Goal: Transaction & Acquisition: Obtain resource

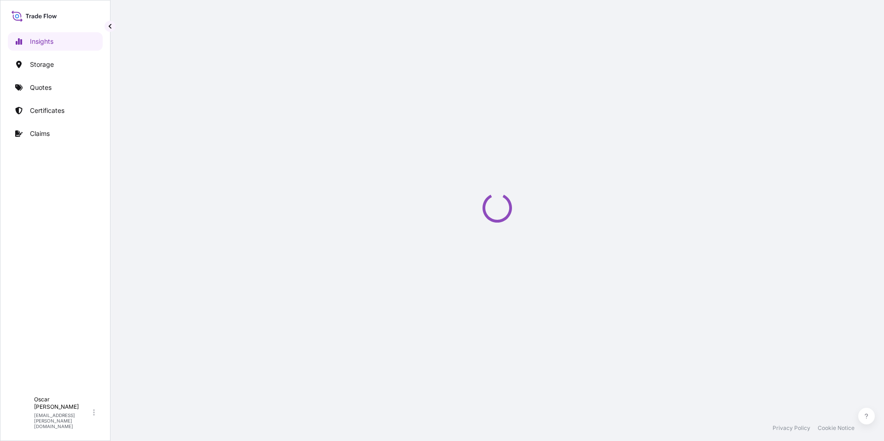
select select "2025"
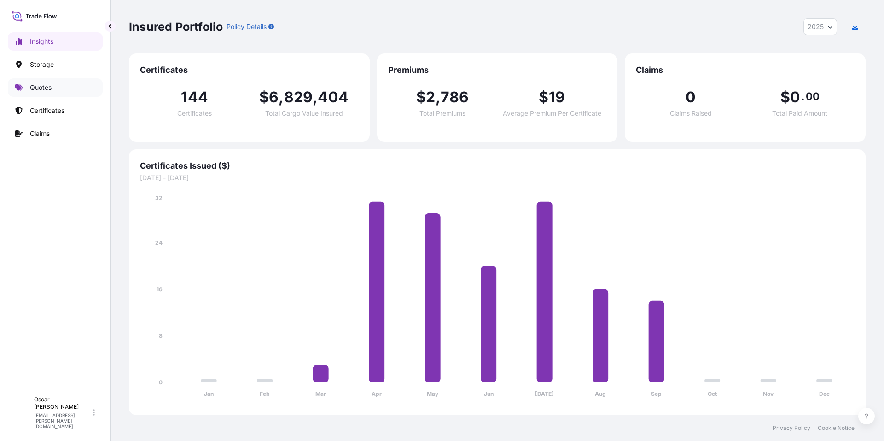
click at [36, 89] on p "Quotes" at bounding box center [41, 87] width 22 height 9
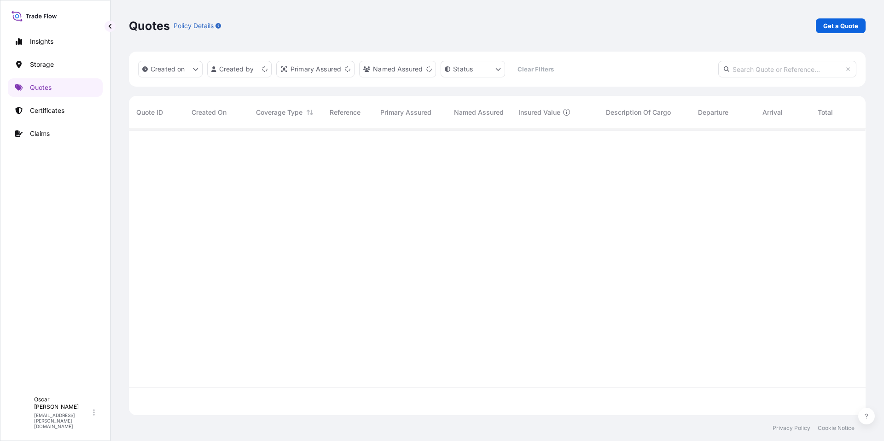
scroll to position [284, 730]
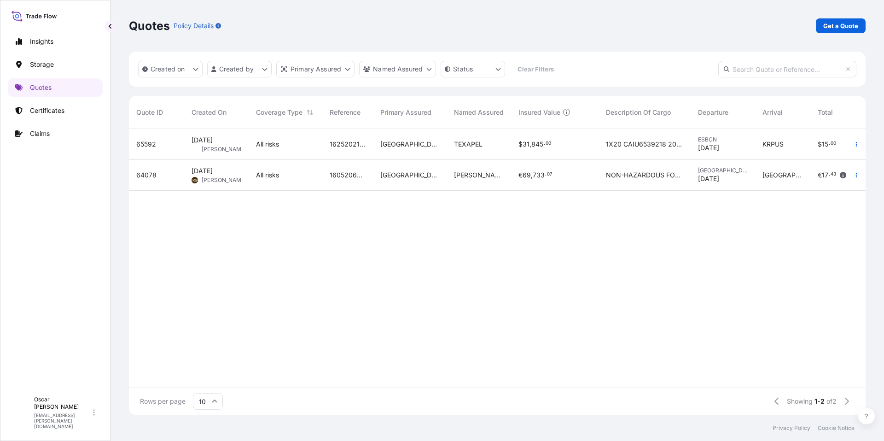
click at [863, 19] on link "Get a Quote" at bounding box center [841, 25] width 50 height 15
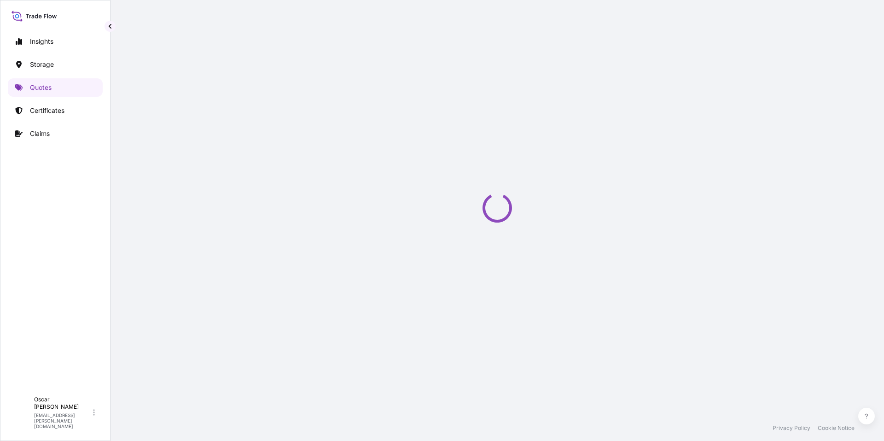
scroll to position [15, 0]
select select "Water"
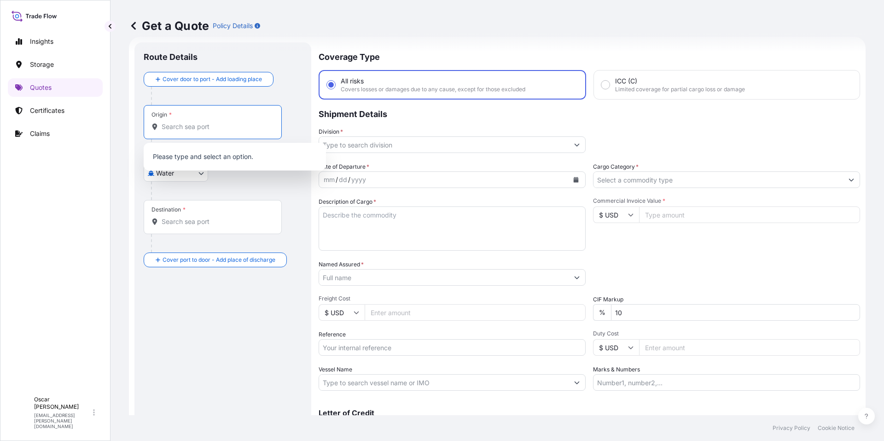
click at [212, 129] on input "Origin *" at bounding box center [216, 126] width 109 height 9
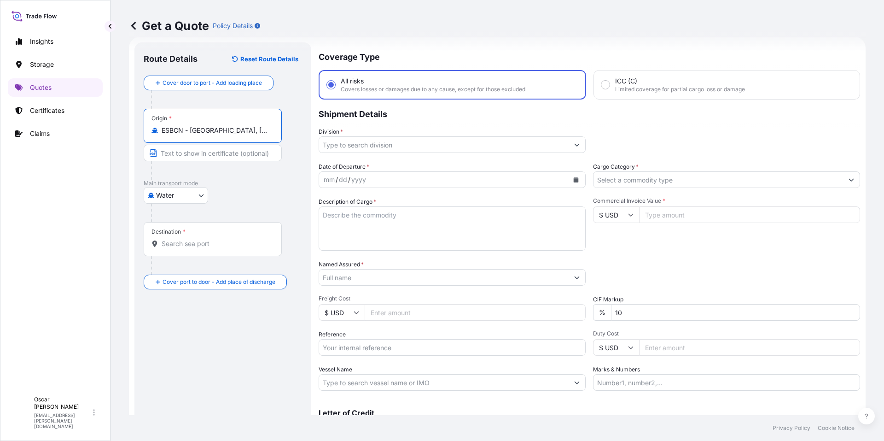
type input "ESBCN - [GEOGRAPHIC_DATA], [GEOGRAPHIC_DATA]"
click at [198, 241] on input "Destination *" at bounding box center [216, 243] width 109 height 9
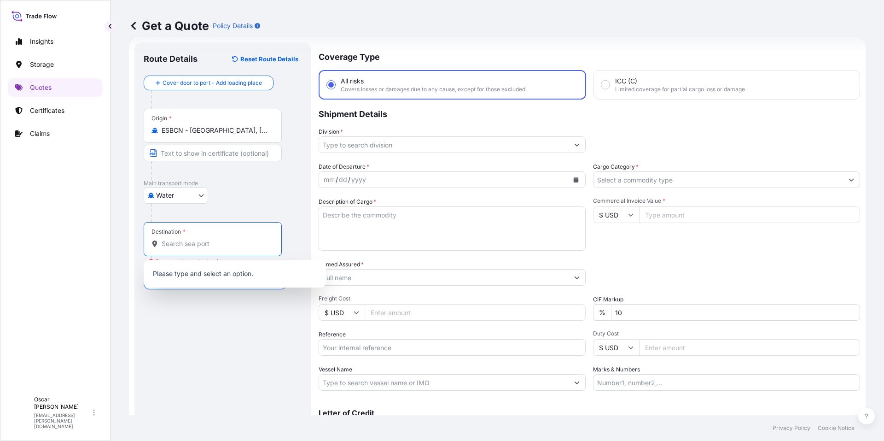
click at [201, 245] on input "Destination * Please select a destination" at bounding box center [216, 243] width 109 height 9
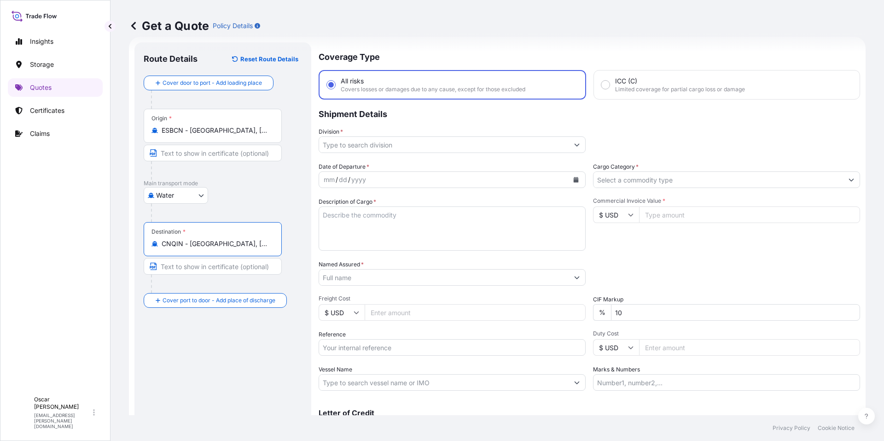
type input "CNQIN - [GEOGRAPHIC_DATA], [GEOGRAPHIC_DATA]"
click at [642, 116] on p "Shipment Details" at bounding box center [590, 113] width 542 height 28
click at [440, 138] on input "Division *" at bounding box center [444, 144] width 250 height 17
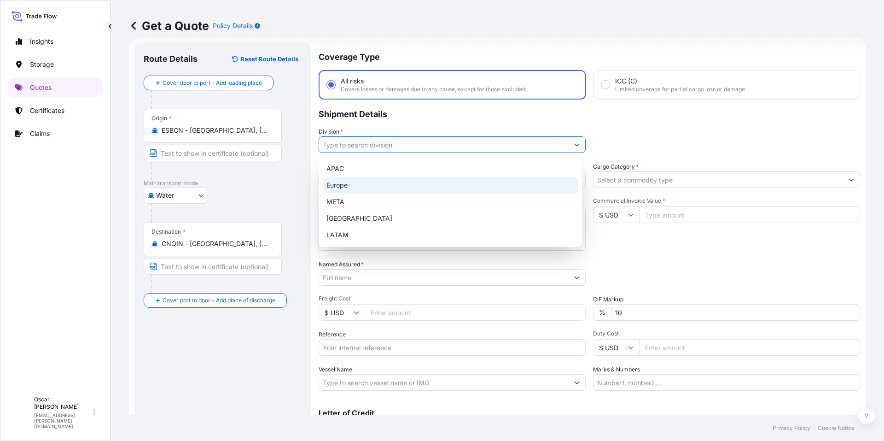
click at [368, 181] on div "Europe" at bounding box center [451, 185] width 256 height 17
type input "Europe"
click at [633, 139] on div "Division * [GEOGRAPHIC_DATA]" at bounding box center [590, 140] width 542 height 26
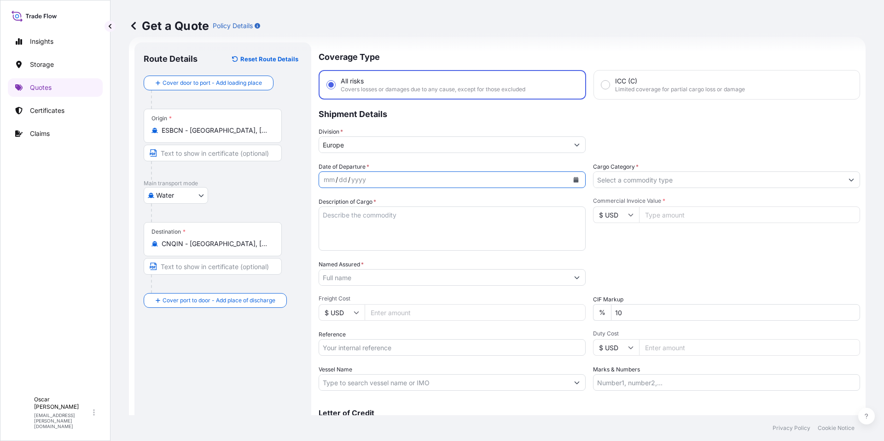
click at [574, 181] on icon "Calendar" at bounding box center [576, 180] width 5 height 6
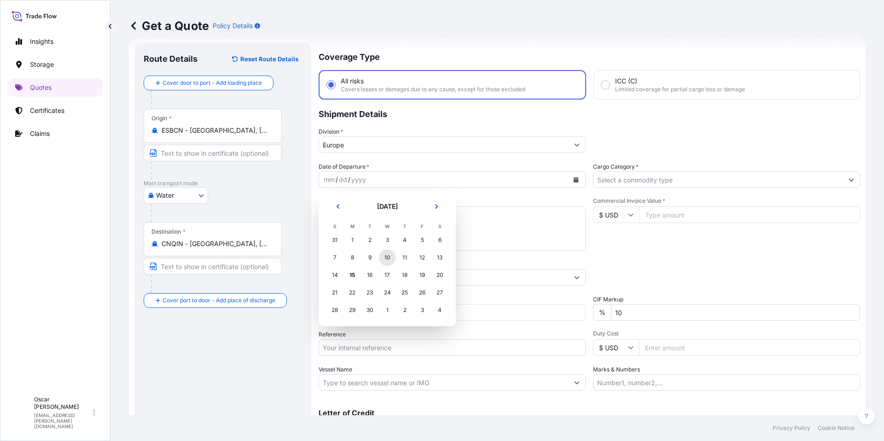
click at [388, 264] on div "10" at bounding box center [387, 257] width 17 height 17
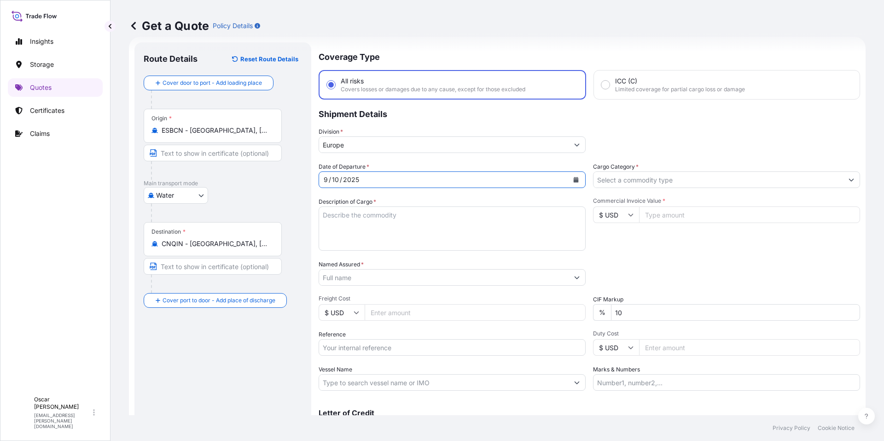
click at [691, 179] on input "Cargo Category *" at bounding box center [719, 179] width 250 height 17
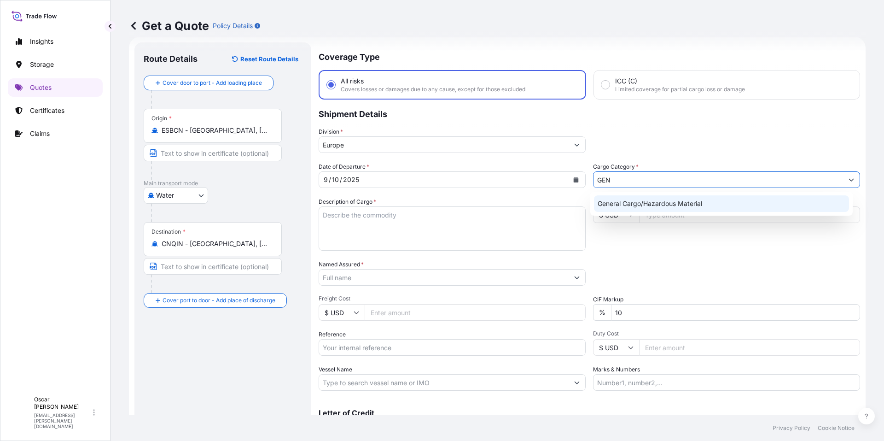
click at [657, 208] on div "General Cargo/Hazardous Material" at bounding box center [722, 203] width 256 height 17
type input "General Cargo/Hazardous Material"
click at [434, 219] on textarea "Description of Cargo *" at bounding box center [452, 228] width 267 height 44
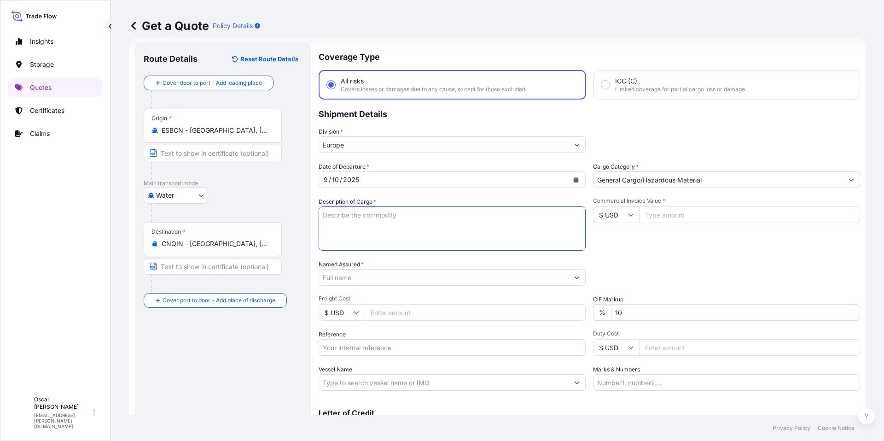
click at [365, 213] on textarea "Description of Cargo *" at bounding box center [452, 228] width 267 height 44
paste textarea "1x40 GROSS: 37.908 KGS YMMU1273331 NET: 36.000 KGS YMMU1203078 36 PACKAGES LEAT…"
drag, startPoint x: 339, startPoint y: 215, endPoint x: 439, endPoint y: 217, distance: 100.0
click at [439, 217] on textarea "1x40 GROSS: 37.908 KGS YMMU1273331 NET: 36.000 KGS YMMU1203078 36 PACKAGES LEAT…" at bounding box center [452, 228] width 267 height 44
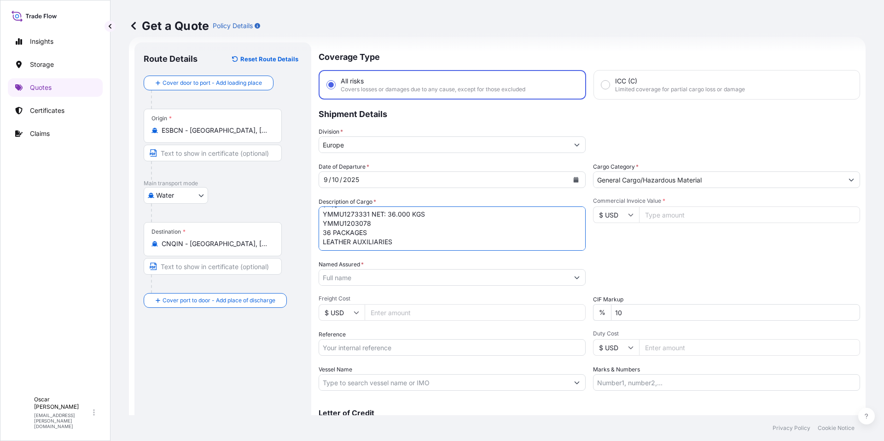
click at [406, 239] on textarea "1x40 YMMU1273331 NET: 36.000 KGS YMMU1203078 36 PACKAGES LEATHER AUXILIARIES" at bounding box center [452, 228] width 267 height 44
paste textarea "GROSS: 37.908 KGS"
drag, startPoint x: 372, startPoint y: 208, endPoint x: 457, endPoint y: 224, distance: 87.2
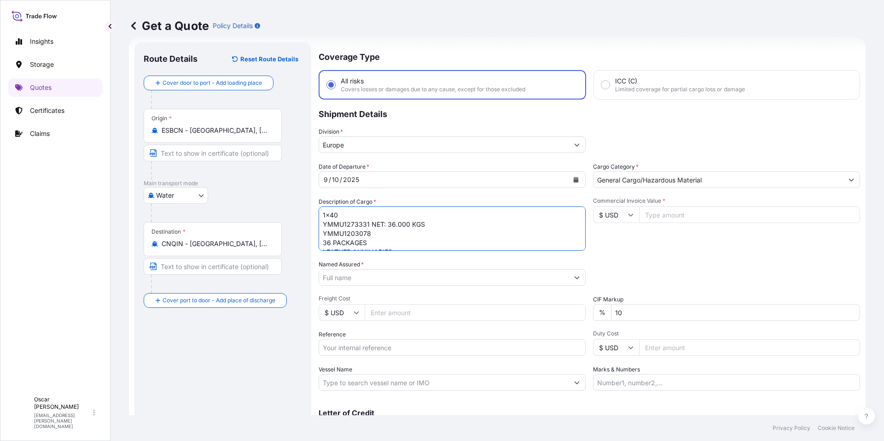
click at [457, 224] on textarea "1x40 YMMU1273331 NET: 36.000 KGS YMMU1203078 36 PACKAGES LEATHER AUXILIARIES GR…" at bounding box center [452, 228] width 267 height 44
click at [403, 242] on textarea "1x40 YMMU1273331 YMMU1203078 36 PACKAGES LEATHER AUXILIARIES GROSS: 37.908 KGS" at bounding box center [452, 228] width 267 height 44
paste textarea "NET: 36.000 KGS"
type textarea "1x40 YMMU1273331 YMMU1203078 36 PACKAGES LEATHER AUXILIARIES GROSS: 37.908 KGS …"
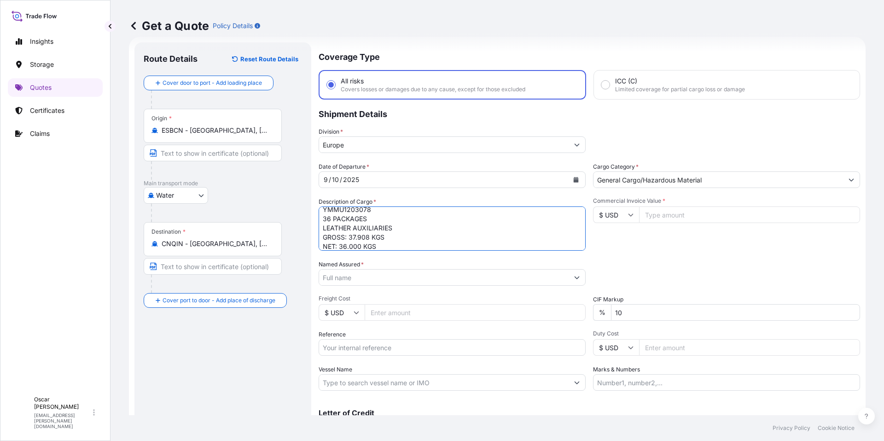
click at [361, 276] on input "Named Assured *" at bounding box center [444, 277] width 250 height 17
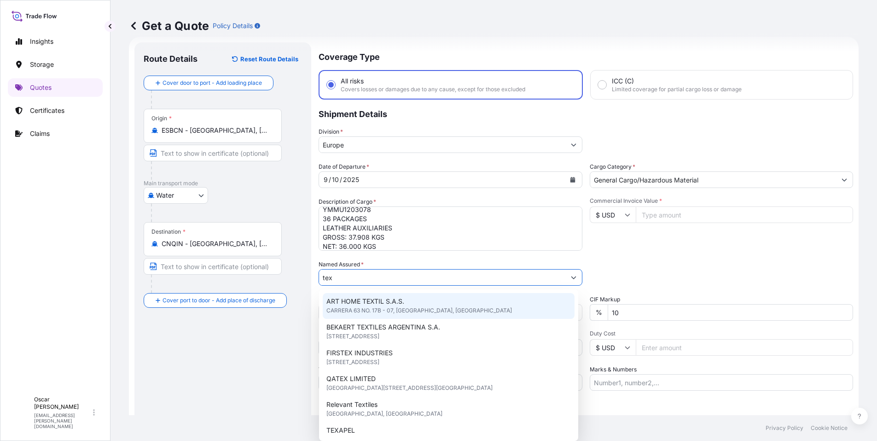
click at [346, 274] on input "tex" at bounding box center [442, 277] width 246 height 17
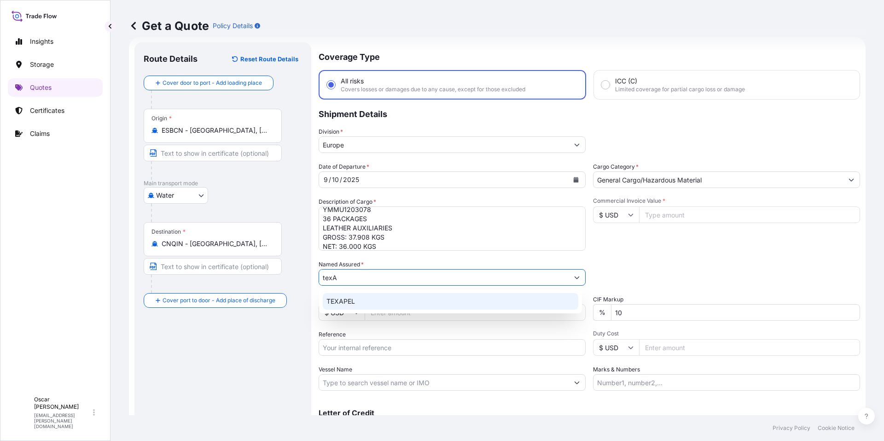
click at [346, 308] on div "TEXAPEL" at bounding box center [451, 301] width 256 height 17
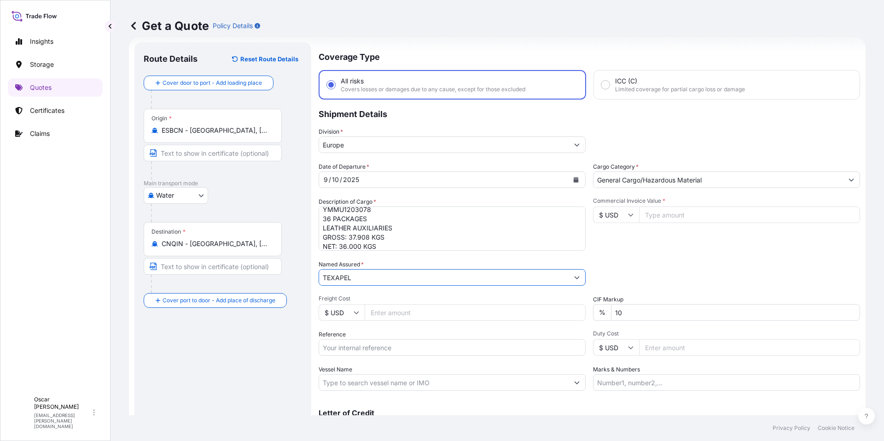
type input "TEXAPEL"
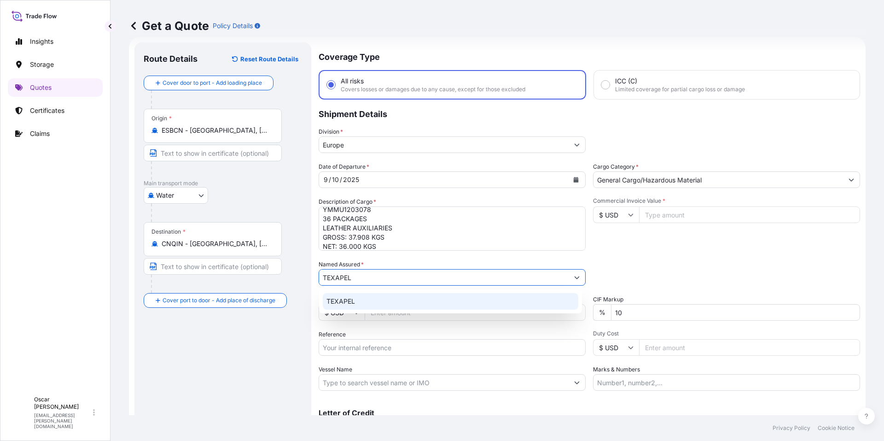
click at [426, 348] on input "Reference" at bounding box center [452, 347] width 267 height 17
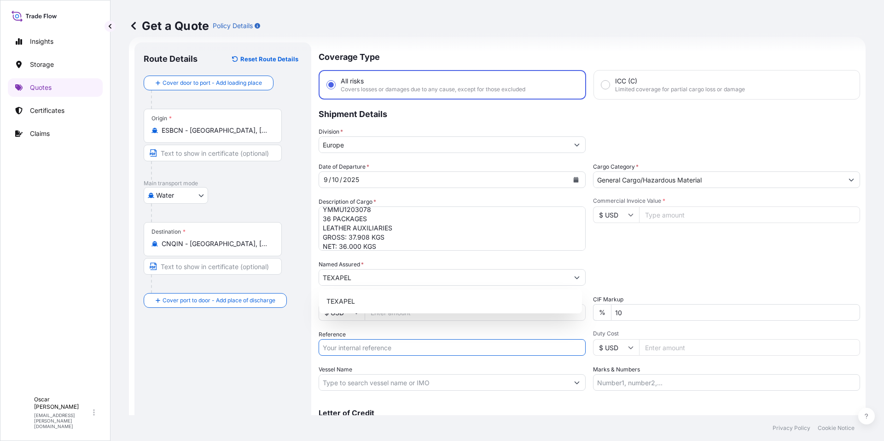
paste input "1625206144"
type input "1625206144"
drag, startPoint x: 674, startPoint y: 276, endPoint x: 439, endPoint y: 132, distance: 275.7
click at [675, 275] on div "Packing Category Type to search a container mode Please select a primary mode o…" at bounding box center [726, 273] width 267 height 26
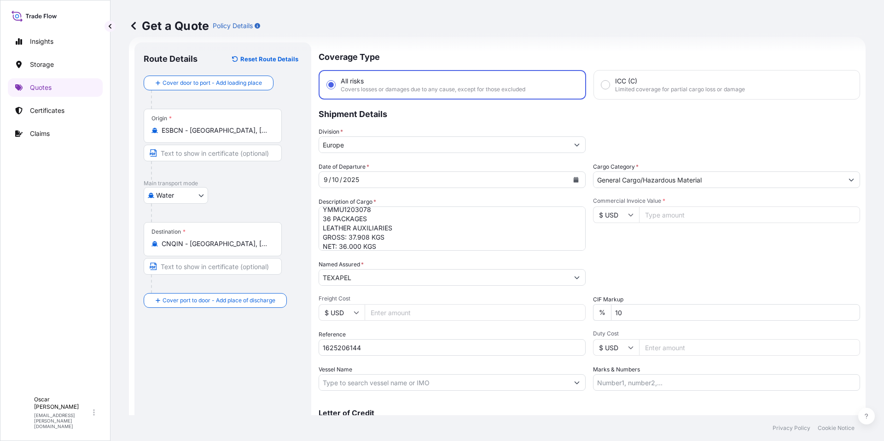
click at [610, 215] on input "$ USD" at bounding box center [616, 214] width 46 height 17
click at [615, 241] on div "€ EUR" at bounding box center [613, 240] width 39 height 18
type input "€ EUR"
click at [648, 231] on div "Commercial Invoice Value * € EUR" at bounding box center [726, 223] width 267 height 53
click at [662, 213] on input "Commercial Invoice Value *" at bounding box center [749, 214] width 221 height 17
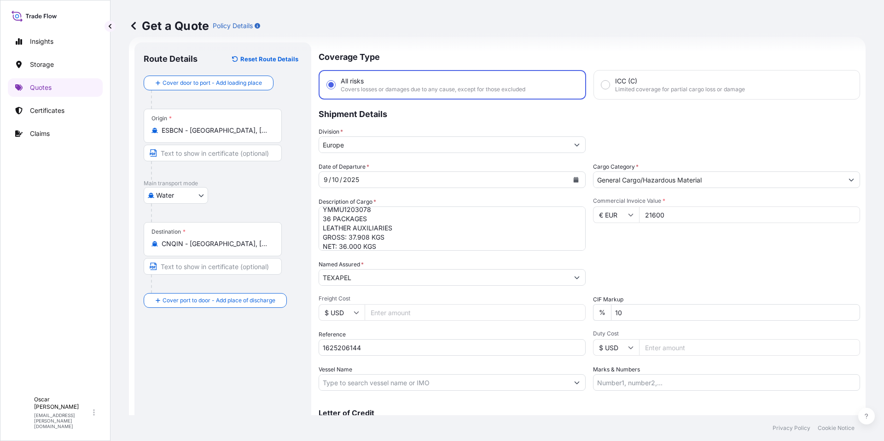
type input "21600"
click at [686, 263] on div "Packing Category Type to search a container mode Please select a primary mode o…" at bounding box center [726, 273] width 267 height 26
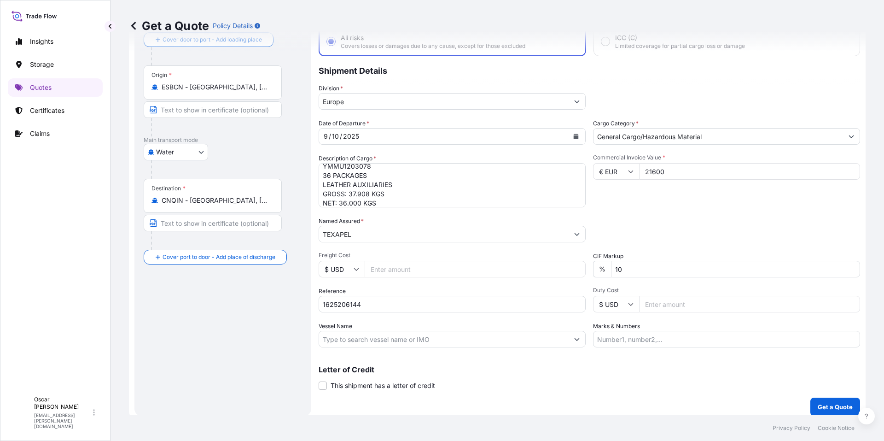
scroll to position [64, 0]
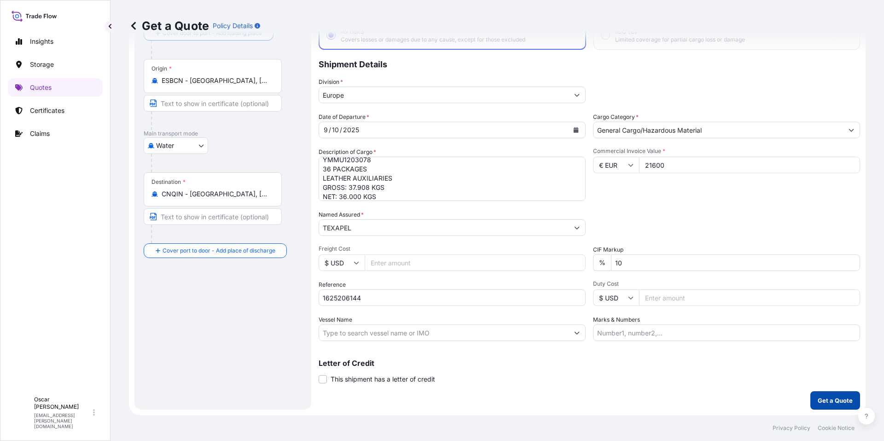
click at [834, 403] on p "Get a Quote" at bounding box center [835, 400] width 35 height 9
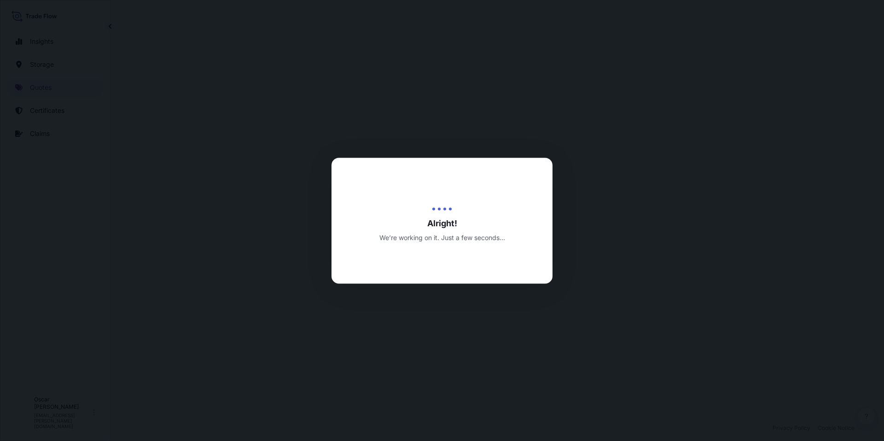
select select "Water"
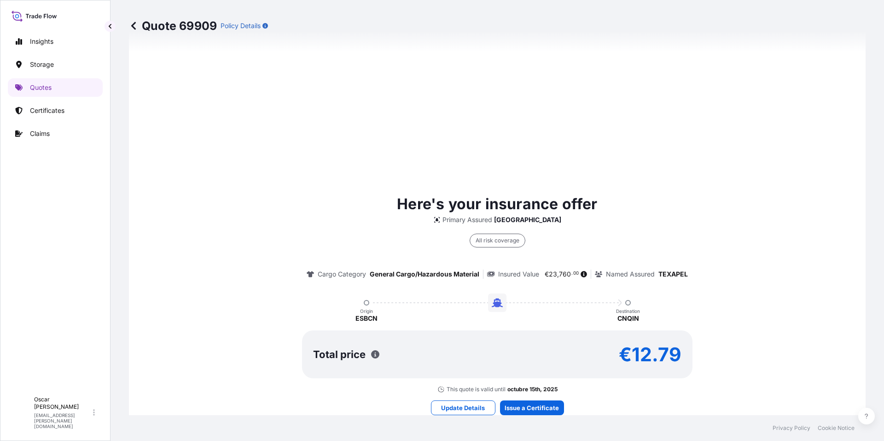
scroll to position [673, 0]
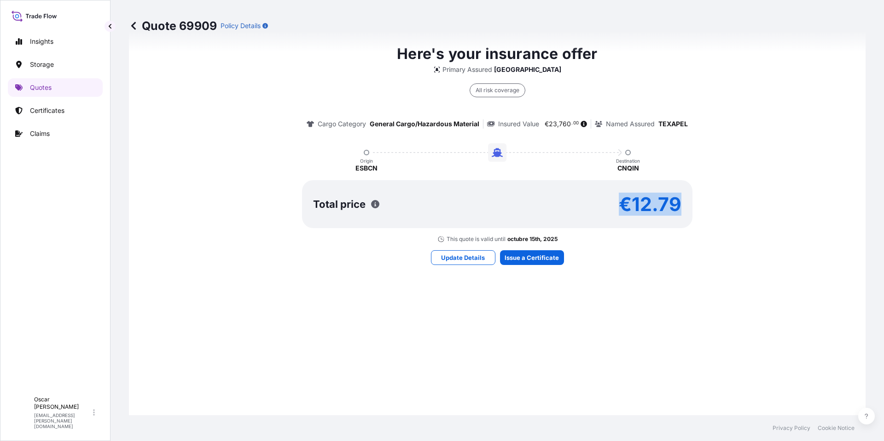
drag, startPoint x: 619, startPoint y: 203, endPoint x: 691, endPoint y: 209, distance: 73.0
click at [691, 209] on div "Here's your insurance offer Primary Assured [GEOGRAPHIC_DATA] All risk coverage…" at bounding box center [497, 143] width 711 height 200
copy p "€12.79"
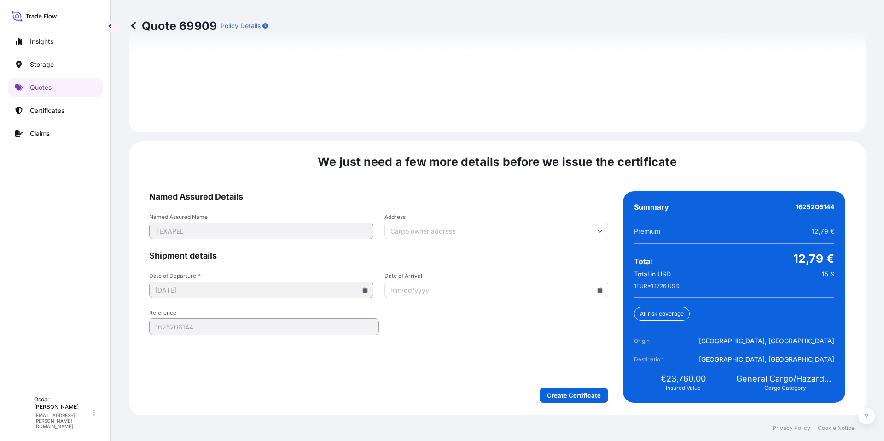
scroll to position [1316, 0]
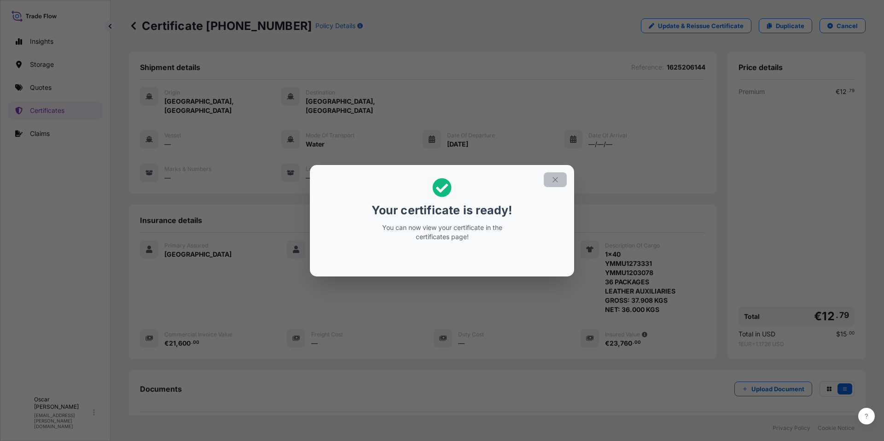
click at [553, 177] on icon "button" at bounding box center [555, 179] width 5 height 5
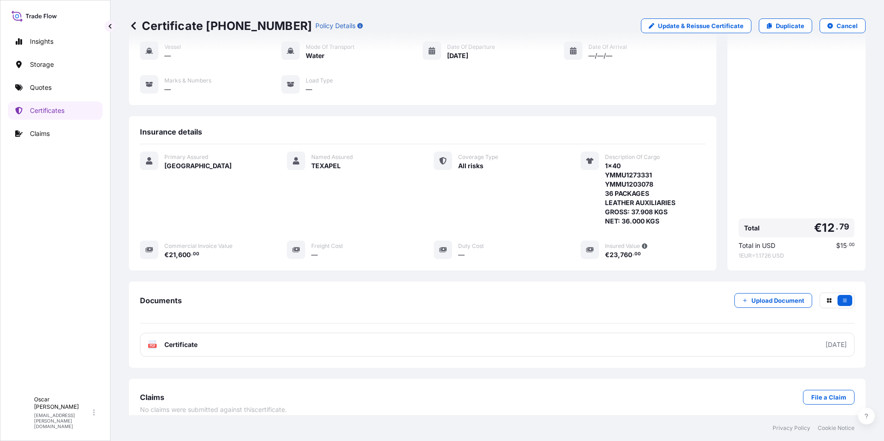
scroll to position [89, 0]
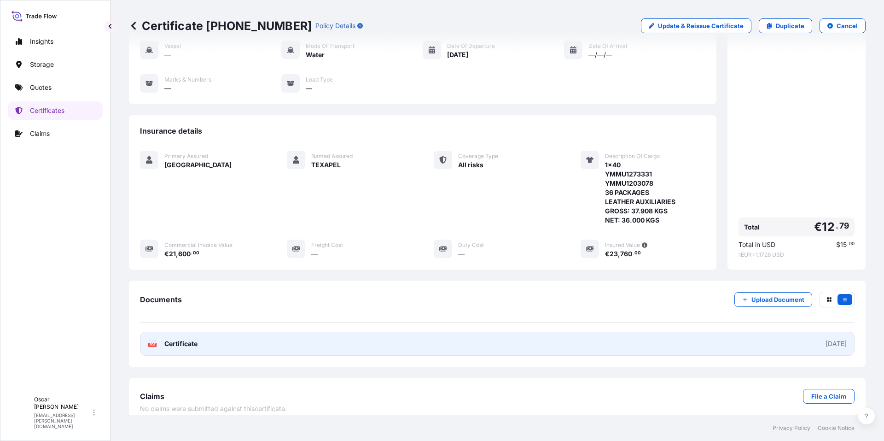
click at [231, 333] on link "PDF Certificate [DATE]" at bounding box center [497, 344] width 715 height 24
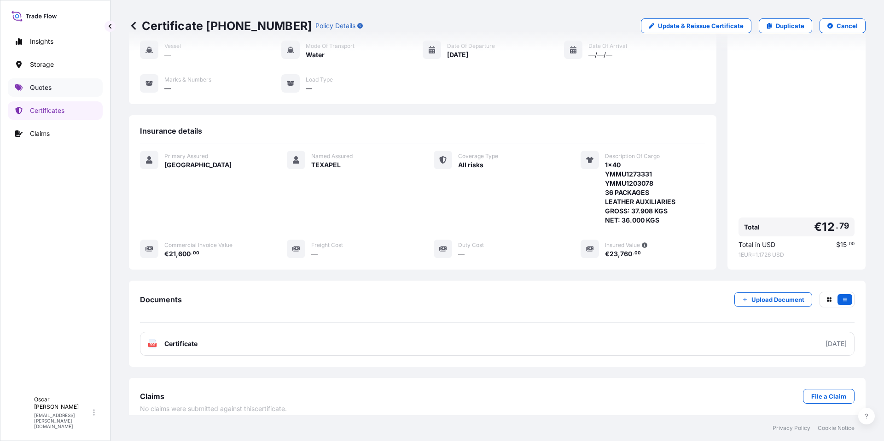
click at [38, 86] on p "Quotes" at bounding box center [41, 87] width 22 height 9
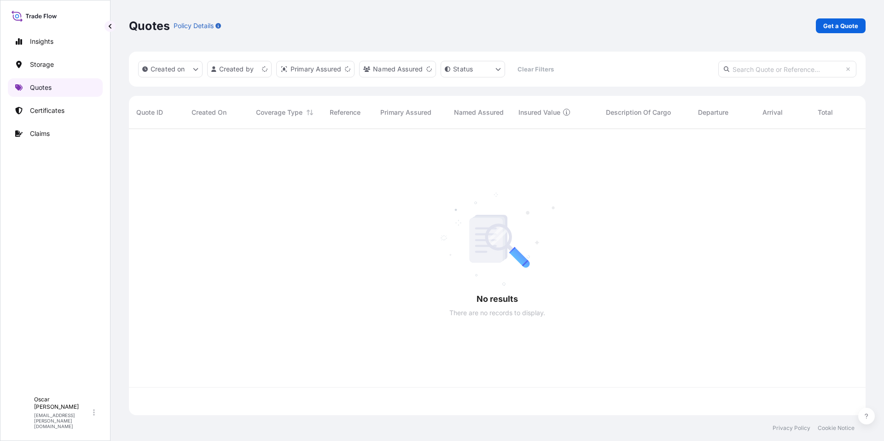
scroll to position [284, 730]
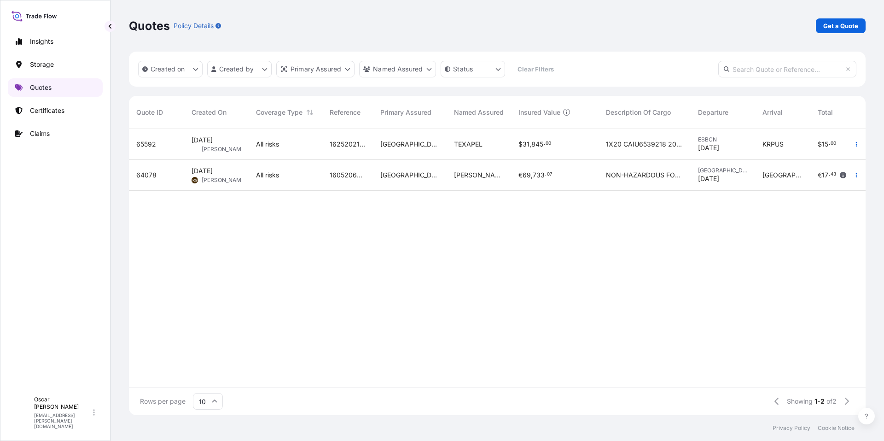
click at [59, 91] on link "Quotes" at bounding box center [55, 87] width 95 height 18
click at [830, 24] on p "Get a Quote" at bounding box center [840, 25] width 35 height 9
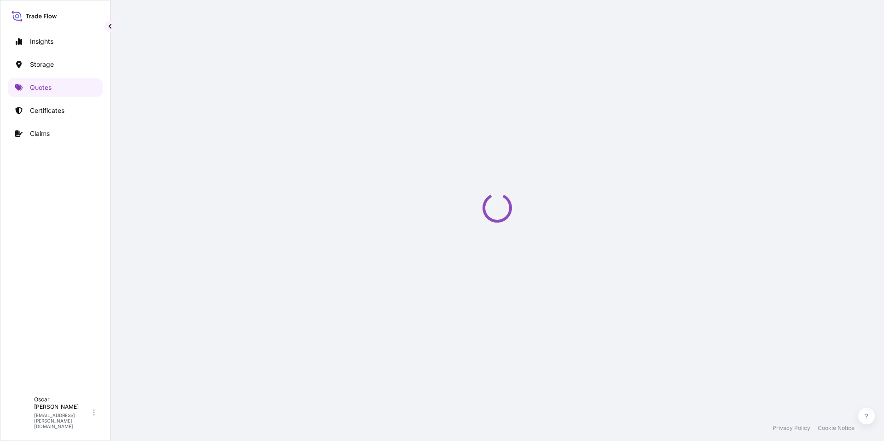
select select "Water"
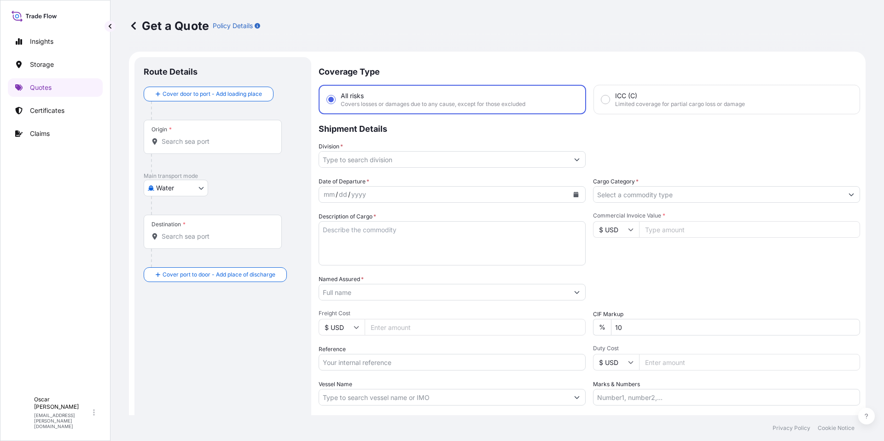
scroll to position [15, 0]
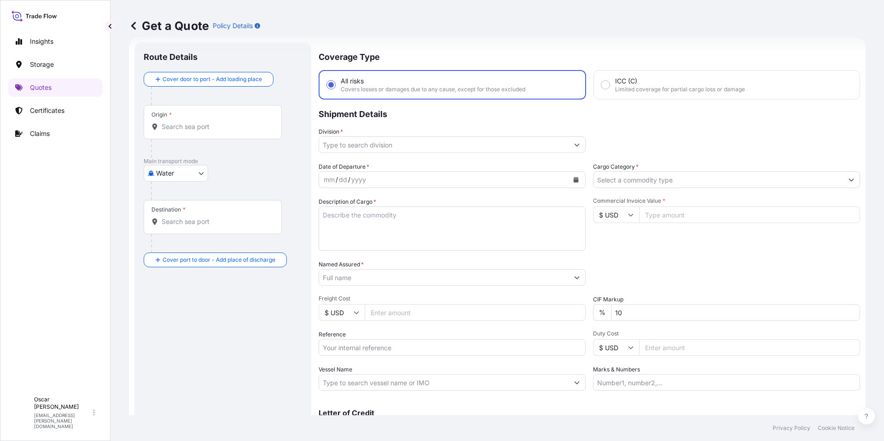
click at [231, 125] on input "Origin *" at bounding box center [216, 126] width 109 height 9
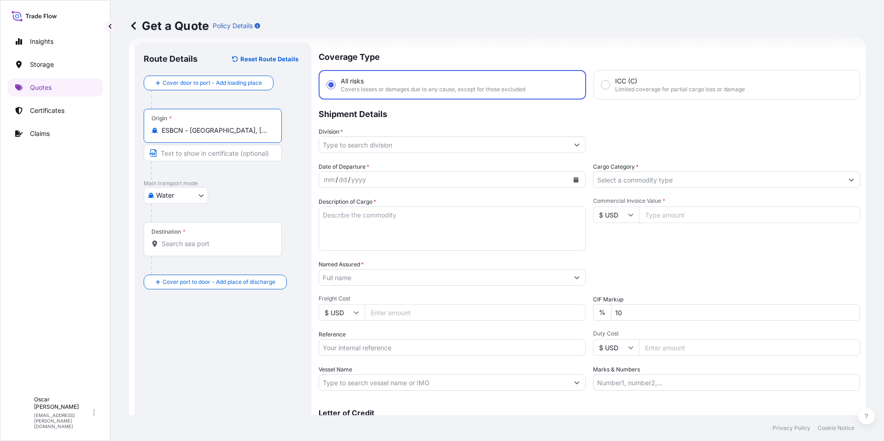
type input "ESBCN - [GEOGRAPHIC_DATA], [GEOGRAPHIC_DATA]"
click at [204, 235] on div "Destination *" at bounding box center [213, 239] width 138 height 34
click at [204, 239] on input "Destination *" at bounding box center [216, 243] width 109 height 9
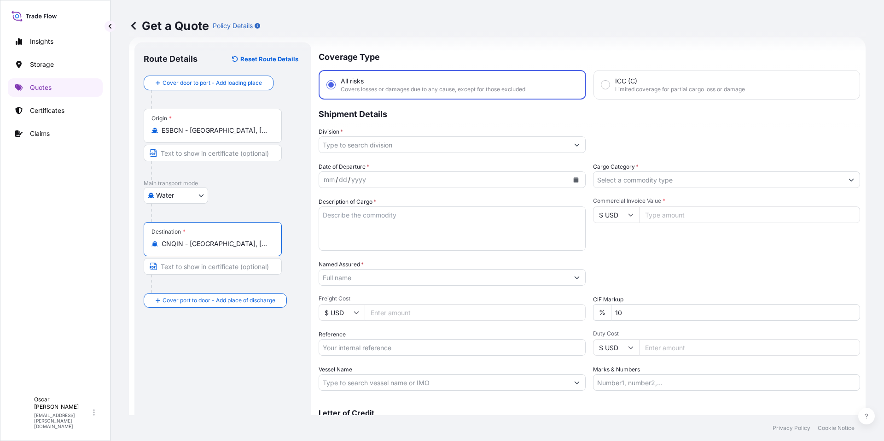
type input "CNQIN - [GEOGRAPHIC_DATA], [GEOGRAPHIC_DATA]"
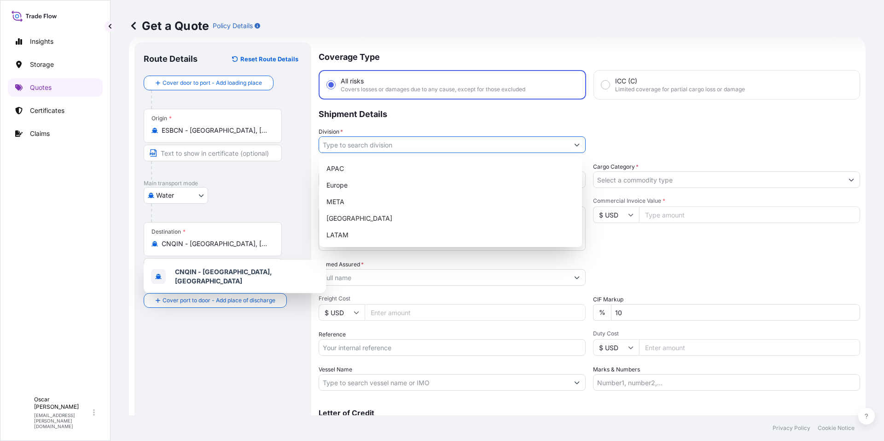
click at [527, 146] on input "Division *" at bounding box center [444, 144] width 250 height 17
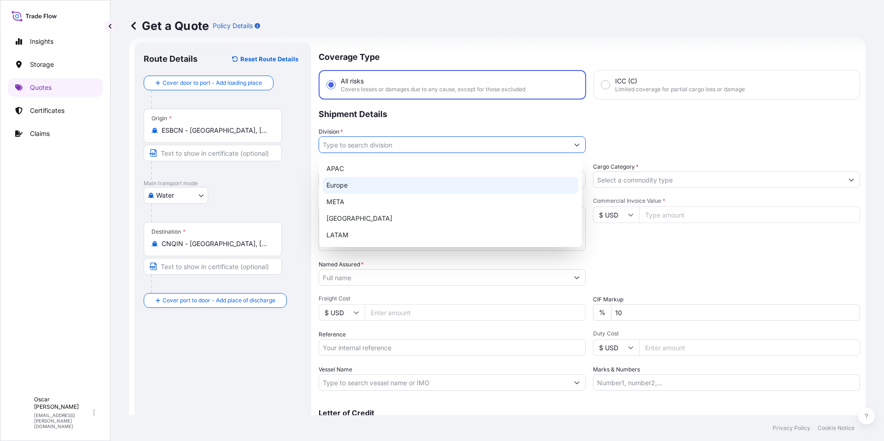
click at [360, 185] on div "Europe" at bounding box center [451, 185] width 256 height 17
type input "Europe"
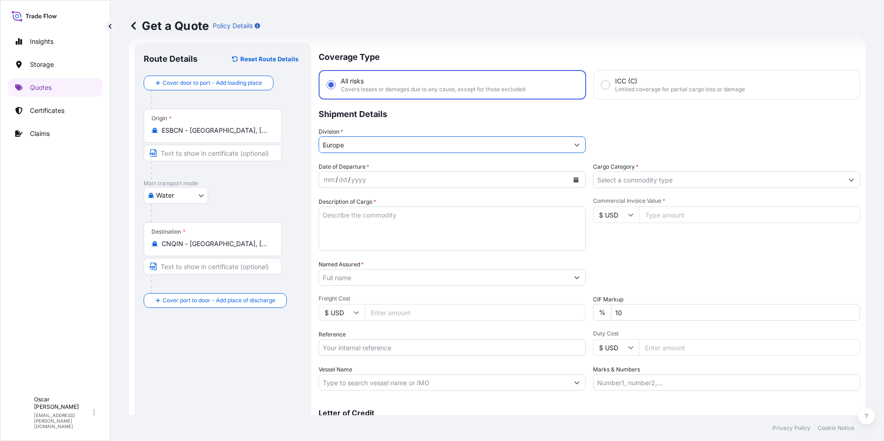
click at [574, 180] on icon "Calendar" at bounding box center [576, 180] width 5 height 6
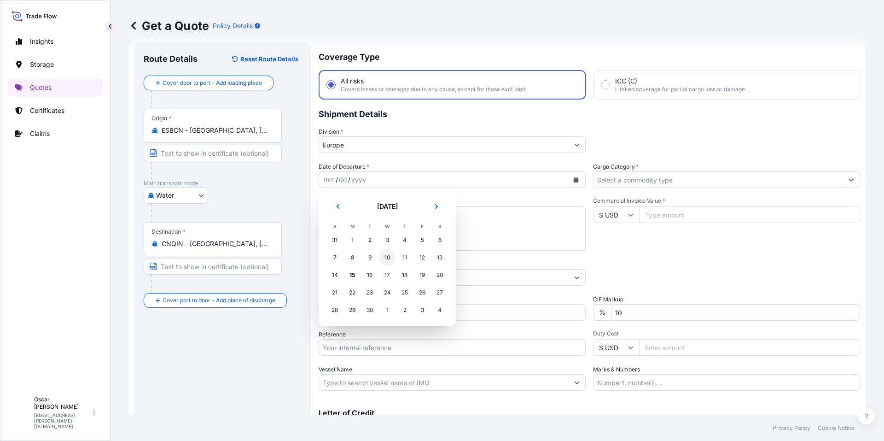
click at [388, 261] on div "10" at bounding box center [387, 257] width 17 height 17
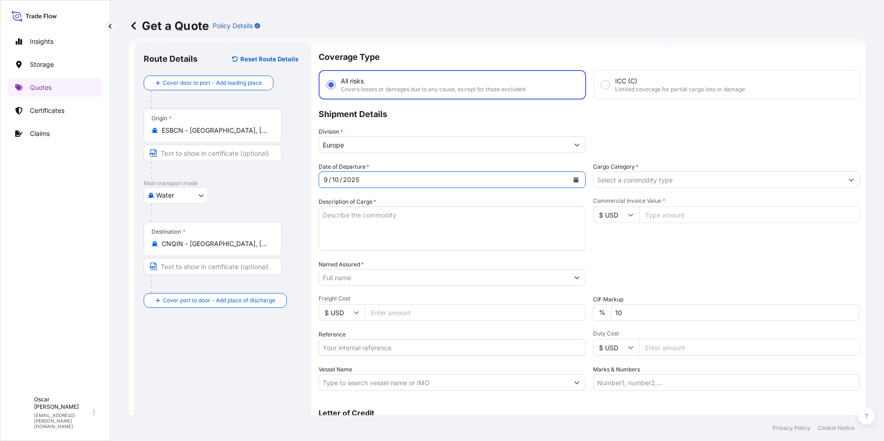
click at [664, 185] on input "Cargo Category *" at bounding box center [719, 179] width 250 height 17
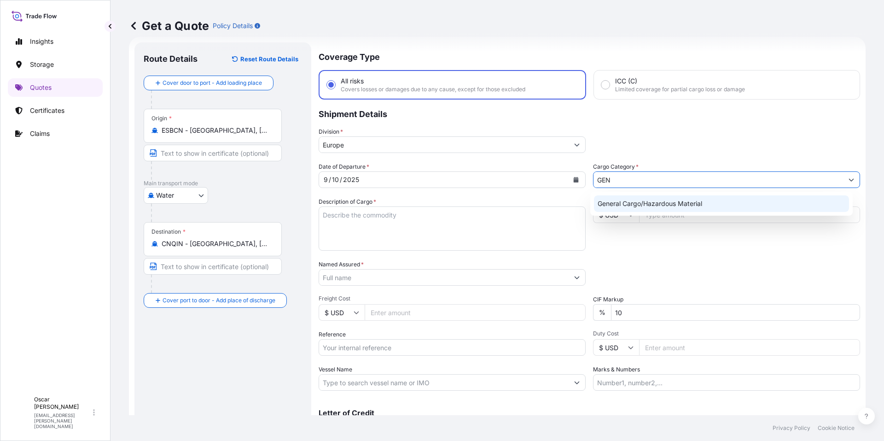
click at [645, 200] on div "General Cargo/Hazardous Material" at bounding box center [722, 203] width 256 height 17
type input "General Cargo/Hazardous Material"
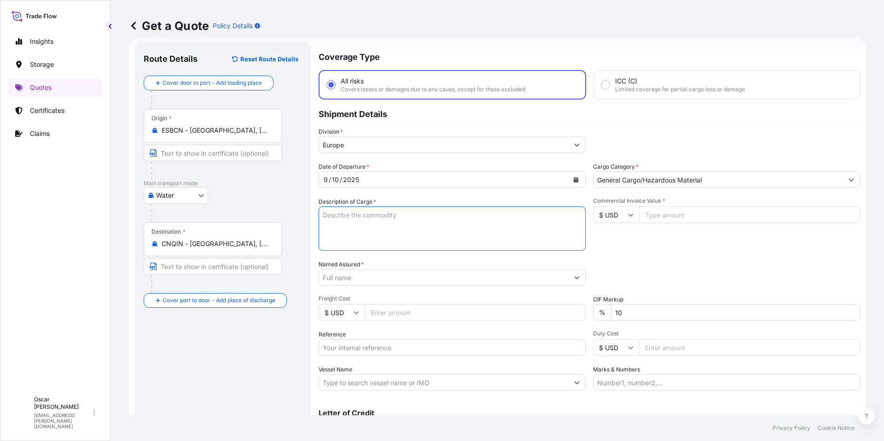
click at [467, 225] on textarea "Description of Cargo *" at bounding box center [452, 228] width 267 height 44
click at [376, 216] on textarea "Description of Cargo *" at bounding box center [452, 228] width 267 height 44
paste textarea "1x40 GROSS: 26.025 KGS YMMU4047786 NET: 24.197 KGS 34 PACKAGES LEATHER AUXILIAR…"
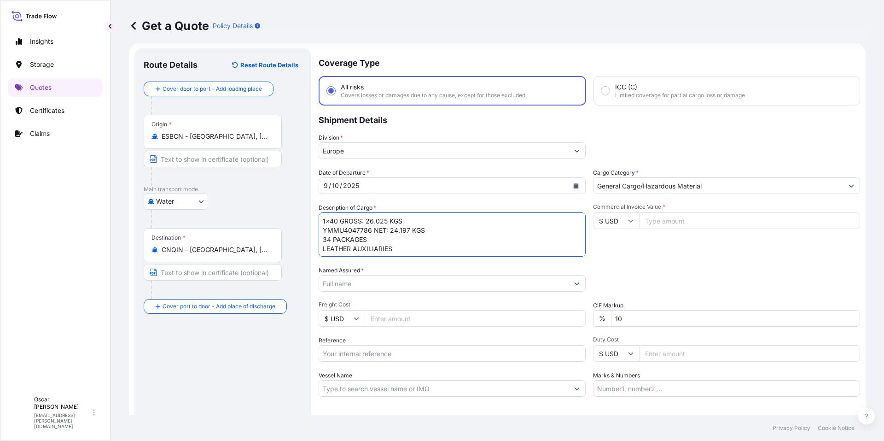
scroll to position [0, 0]
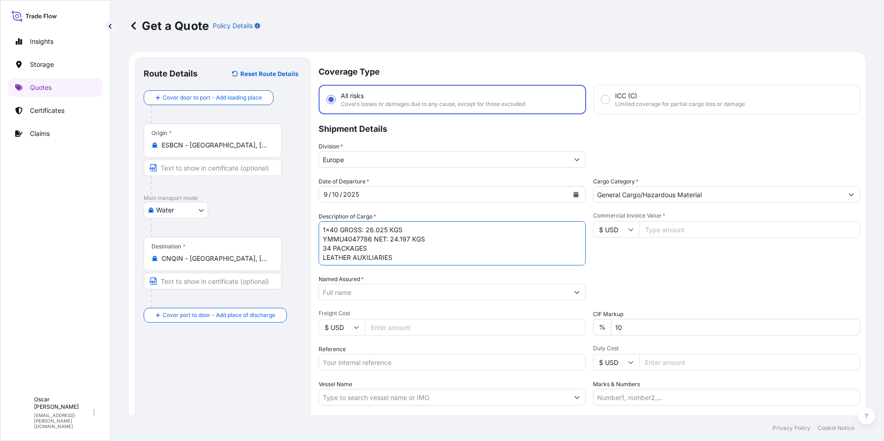
drag, startPoint x: 341, startPoint y: 230, endPoint x: 453, endPoint y: 225, distance: 112.5
click at [453, 226] on textarea "1x40 GROSS: 26.025 KGS YMMU4047786 NET: 24.197 KGS 34 PACKAGES LEATHER AUXILIAR…" at bounding box center [452, 243] width 267 height 44
click at [411, 256] on textarea "1x40 YMMU4047786 NET: 24.197 KGS 34 PACKAGES LEATHER AUXILIARIES" at bounding box center [452, 243] width 267 height 44
paste textarea "GROSS: 26.025 KGS"
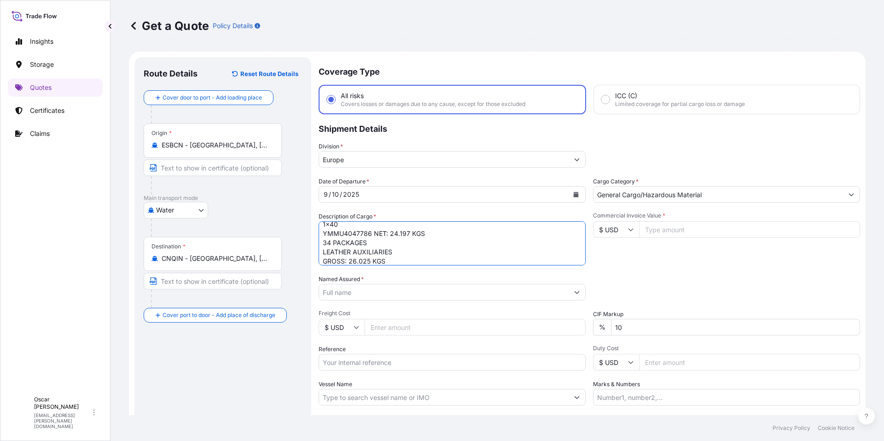
drag, startPoint x: 375, startPoint y: 232, endPoint x: 438, endPoint y: 236, distance: 62.8
click at [442, 233] on textarea "1x40 YMMU4047786 NET: 24.197 KGS 34 PACKAGES LEATHER AUXILIARIES GROSS: 26.025 …" at bounding box center [452, 243] width 267 height 44
click at [397, 259] on textarea "1x40 YMMU4047786 34 PACKAGES LEATHER AUXILIARIES GROSS: 26.025 KGS" at bounding box center [452, 243] width 267 height 44
paste textarea "NET: 24.197 KGS"
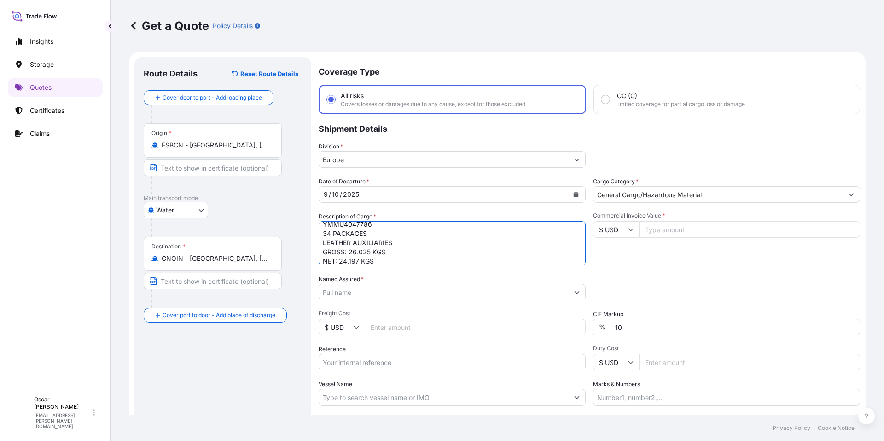
type textarea "1x40 YMMU4047786 34 PACKAGES LEATHER AUXILIARIES GROSS: 26.025 KGS NET: 24.197 …"
click at [394, 288] on input "Named Assured *" at bounding box center [444, 292] width 250 height 17
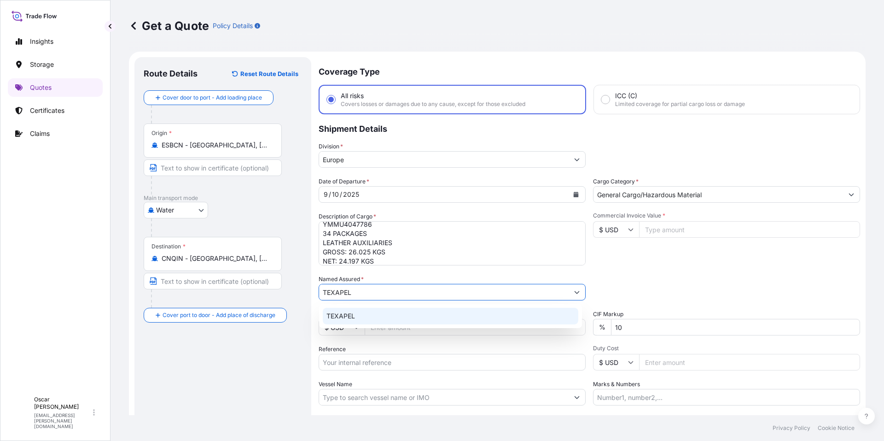
click at [360, 318] on div "TEXAPEL" at bounding box center [451, 316] width 256 height 17
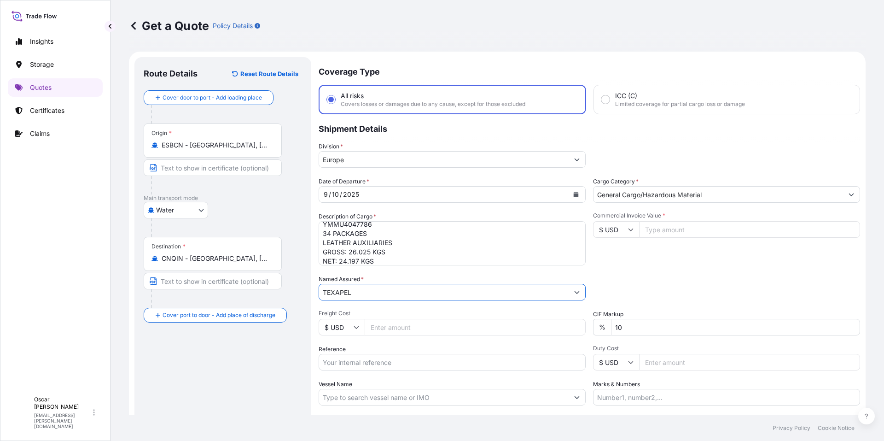
type input "TEXAPEL"
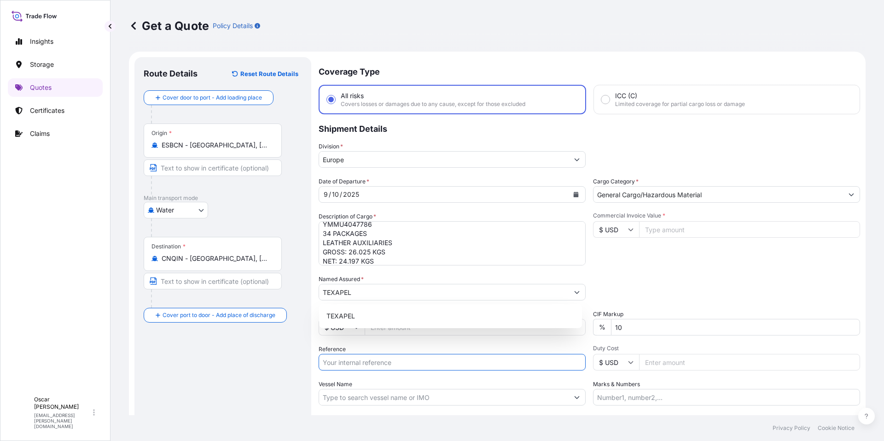
click at [353, 360] on input "Reference" at bounding box center [452, 362] width 267 height 17
paste input "1625207527"
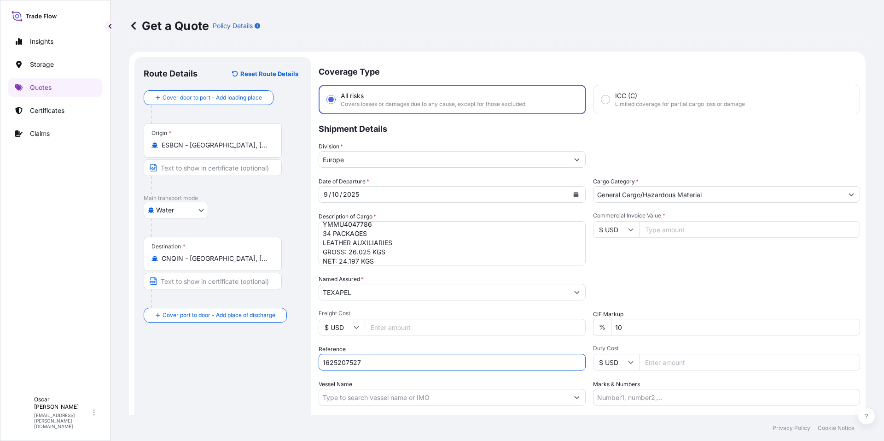
type input "1625207527"
click at [664, 284] on div "Packing Category Type to search a container mode Please select a primary mode o…" at bounding box center [726, 287] width 267 height 26
click at [618, 222] on input "$ USD" at bounding box center [616, 229] width 46 height 17
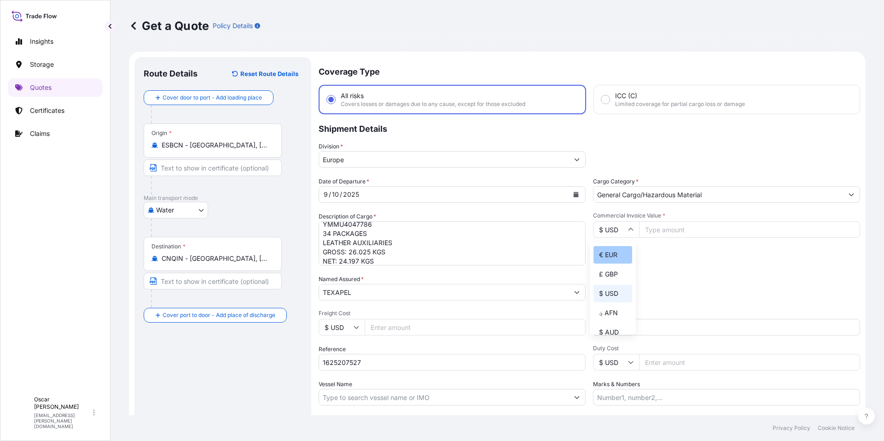
click at [624, 255] on div "€ EUR" at bounding box center [613, 255] width 39 height 18
type input "€ EUR"
click at [655, 228] on input "Commercial Invoice Value *" at bounding box center [749, 229] width 221 height 17
click at [683, 252] on div "Commercial Invoice Value * € EUR 39172.5" at bounding box center [726, 238] width 267 height 53
click at [682, 232] on input "39172.5" at bounding box center [749, 229] width 221 height 17
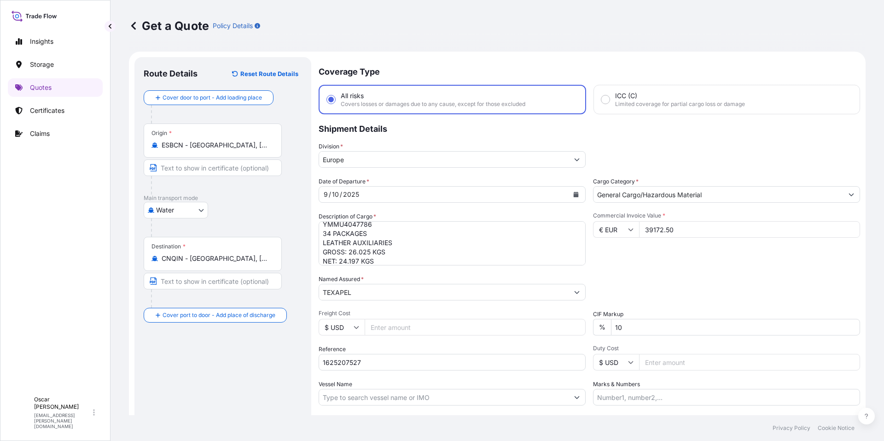
type input "39172.50"
click at [718, 265] on div "Date of Departure * [DATE] Cargo Category * General Cargo/Hazardous Material De…" at bounding box center [590, 291] width 542 height 228
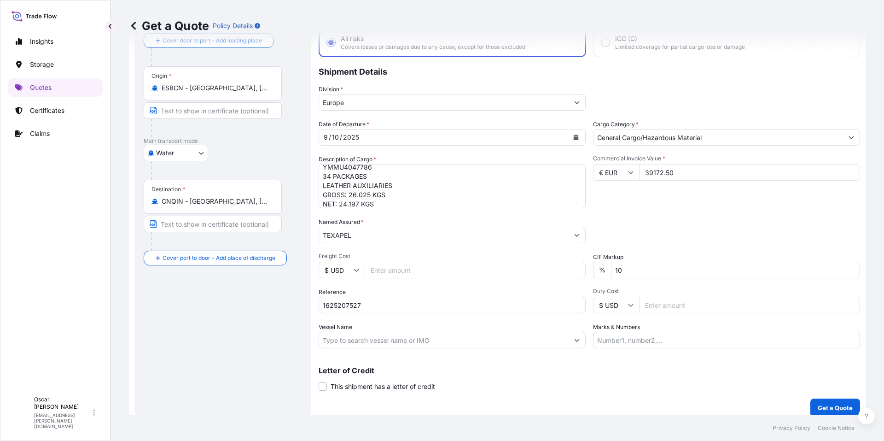
scroll to position [64, 0]
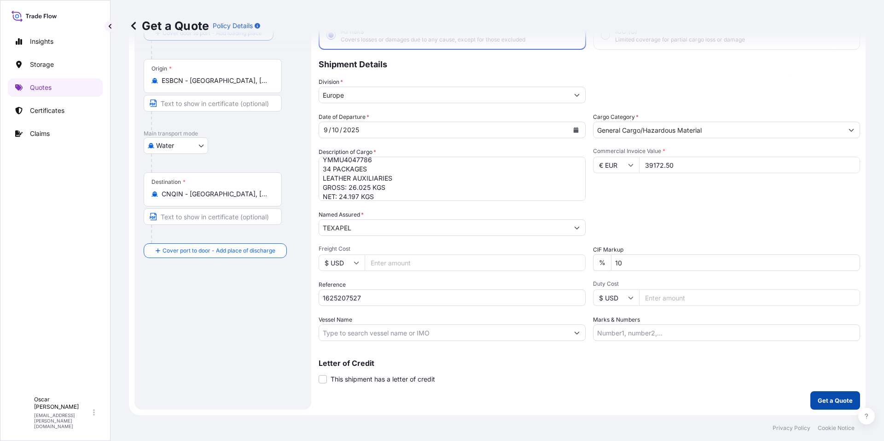
click at [833, 393] on button "Get a Quote" at bounding box center [836, 400] width 50 height 18
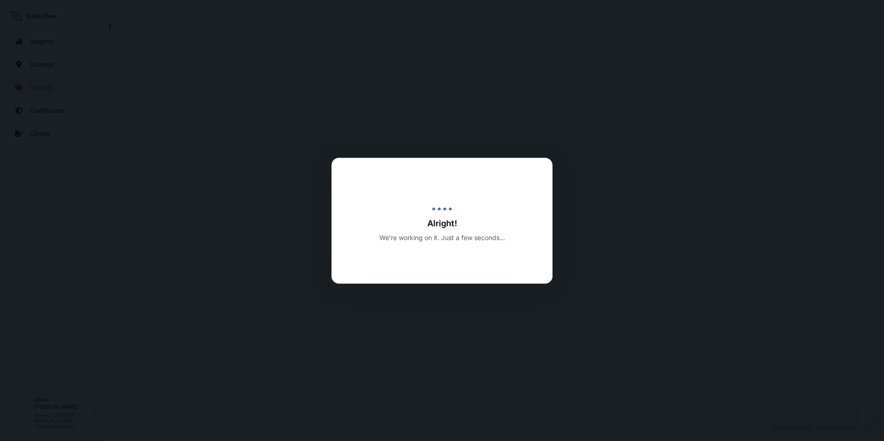
select select "Water"
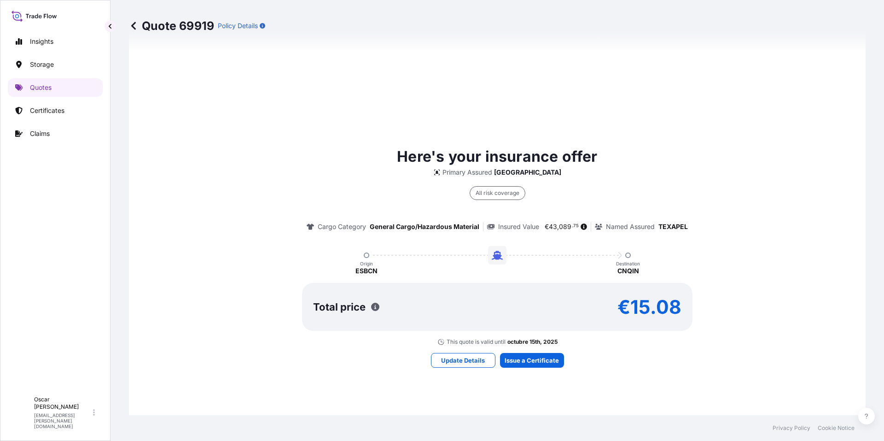
scroll to position [581, 0]
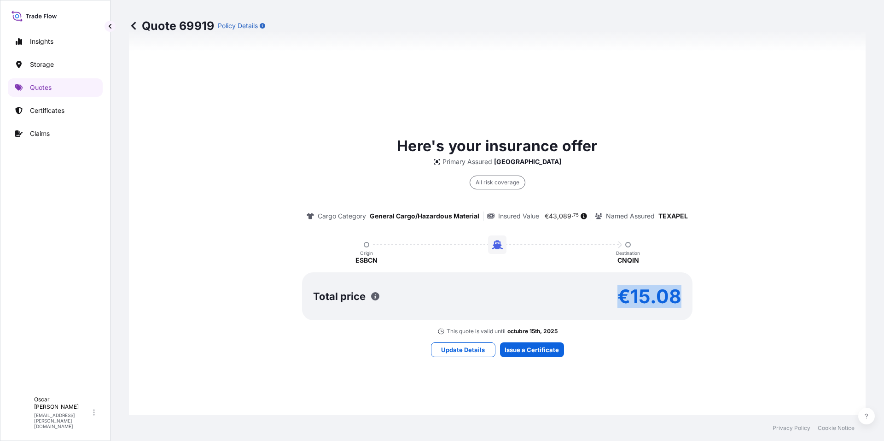
drag, startPoint x: 621, startPoint y: 296, endPoint x: 693, endPoint y: 293, distance: 71.9
click at [693, 296] on div "Here's your insurance offer Primary Assured [GEOGRAPHIC_DATA] All risk coverage…" at bounding box center [497, 235] width 711 height 200
copy p "€15.08"
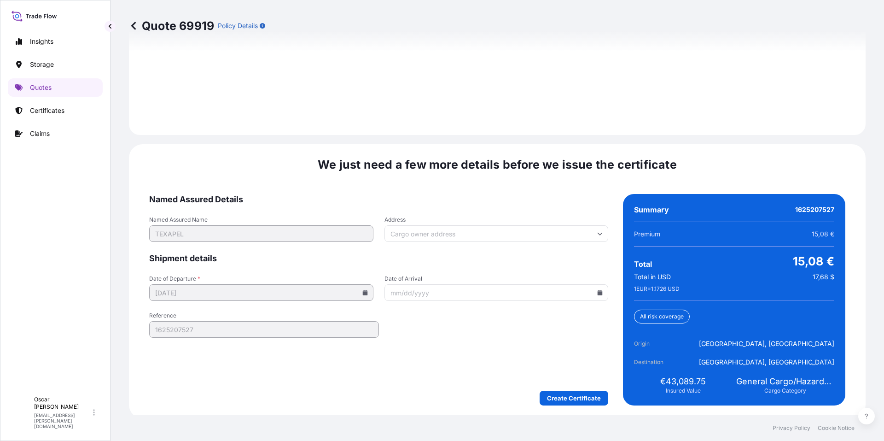
scroll to position [1316, 0]
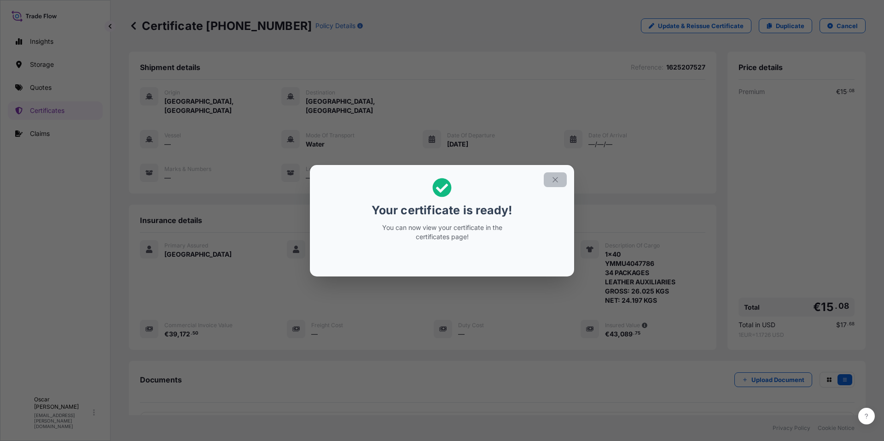
click at [552, 179] on icon "button" at bounding box center [555, 179] width 8 height 8
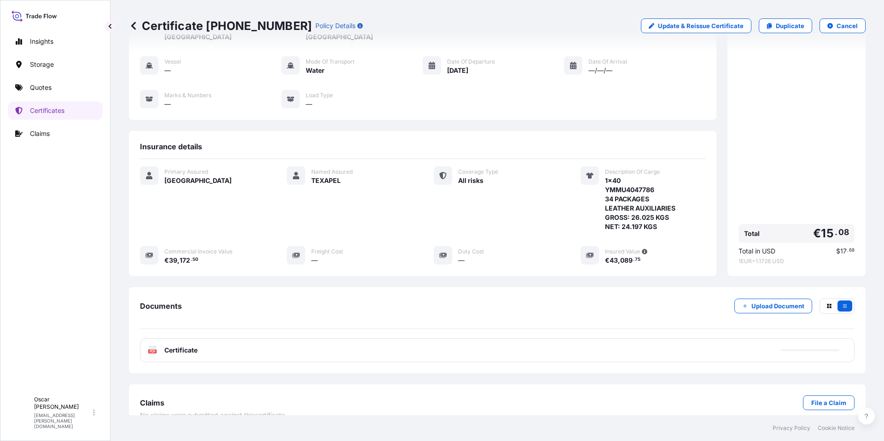
scroll to position [80, 0]
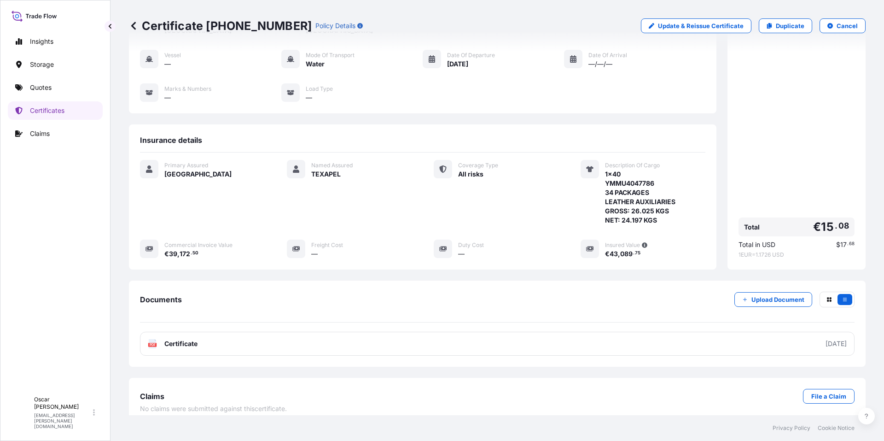
click at [288, 335] on link "PDF Certificate [DATE]" at bounding box center [497, 344] width 715 height 24
